Goal: Task Accomplishment & Management: Manage account settings

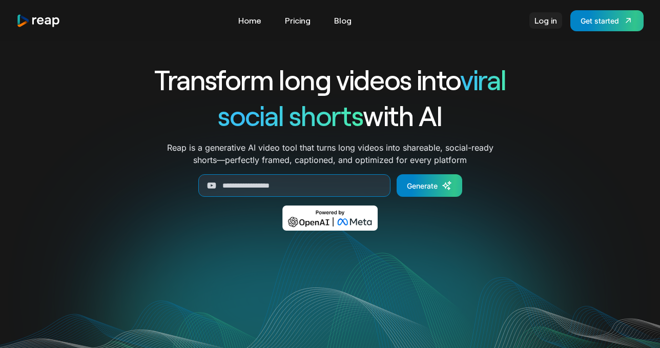
click at [550, 19] on link "Log in" at bounding box center [545, 20] width 33 height 16
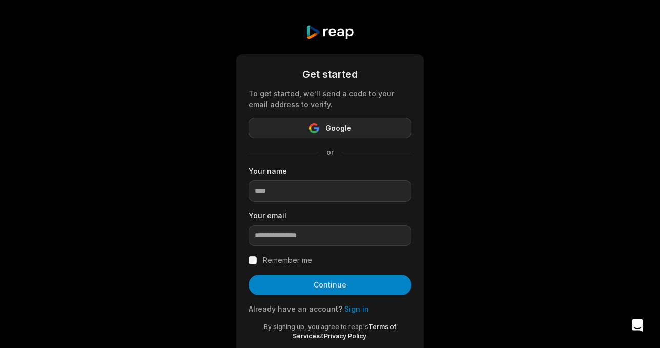
click at [350, 123] on span "Google" at bounding box center [338, 128] width 26 height 12
